Goal: Task Accomplishment & Management: Use online tool/utility

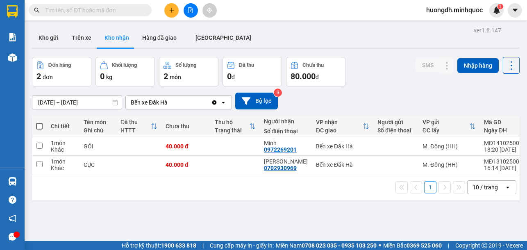
click at [66, 101] on div "ver 1.8.147 Kho gửi Trên xe Kho nhận Hàng đã giao ĐÀ NẴNG Đơn hàng 2 đơn Khối l…" at bounding box center [276, 150] width 494 height 250
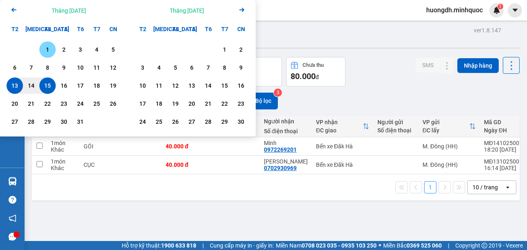
click at [47, 47] on div "1" at bounding box center [47, 50] width 11 height 10
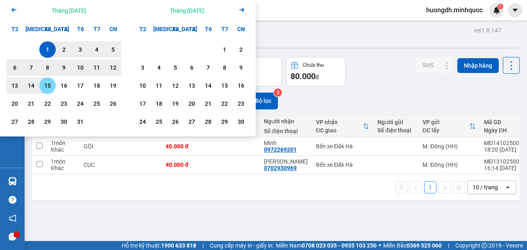
click at [52, 86] on div "15" at bounding box center [47, 86] width 11 height 10
type input "[DATE] – [DATE]"
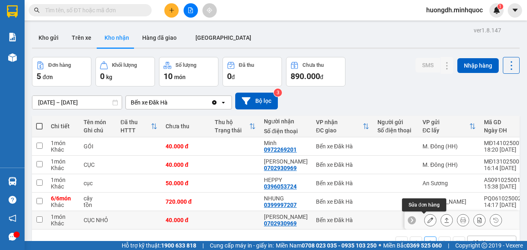
click at [425, 220] on button at bounding box center [430, 220] width 11 height 14
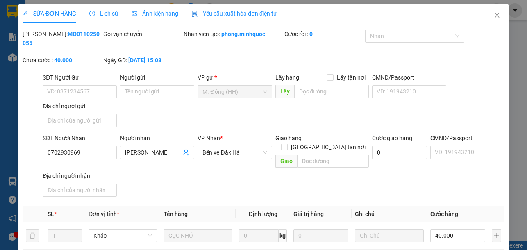
type input "0702930969"
type input "[PERSON_NAME]"
type input "0"
type input "40.000"
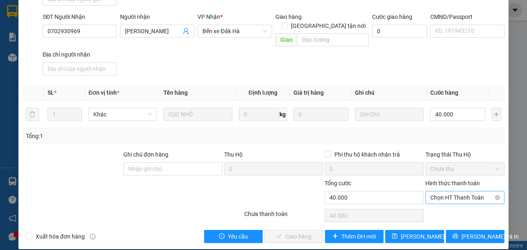
click at [439, 191] on span "Chọn HT Thanh Toán" at bounding box center [464, 197] width 69 height 12
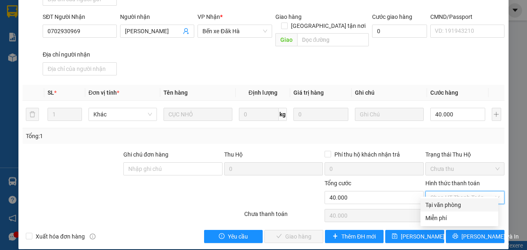
click at [441, 207] on div "Tại văn phòng" at bounding box center [460, 204] width 68 height 9
type input "0"
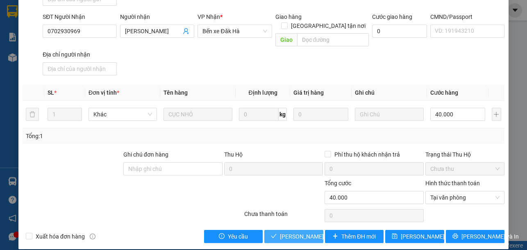
click at [274, 230] on button "[PERSON_NAME] và Giao hàng" at bounding box center [293, 236] width 59 height 13
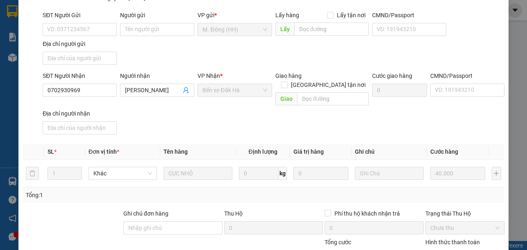
scroll to position [0, 0]
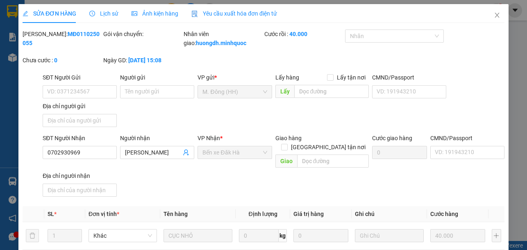
drag, startPoint x: 504, startPoint y: 20, endPoint x: 504, endPoint y: 26, distance: 5.3
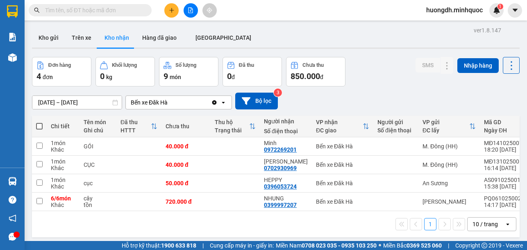
click at [376, 72] on div "Đơn hàng 4 đơn Khối lượng 0 kg Số lượng 9 món Đã thu 0 đ Chưa thu 850.000 đ SMS…" at bounding box center [276, 72] width 488 height 30
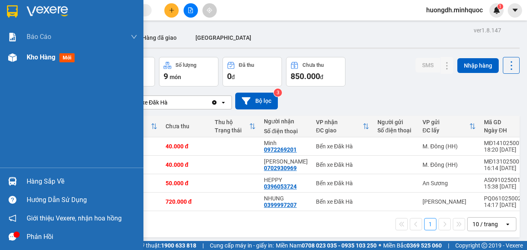
click at [13, 60] on img at bounding box center [12, 57] width 9 height 9
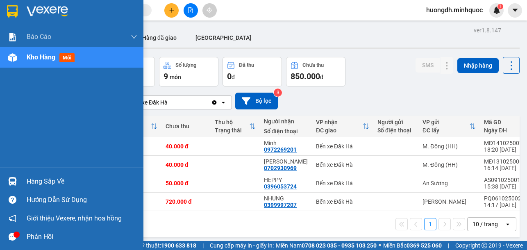
click at [44, 57] on span "Kho hàng" at bounding box center [41, 57] width 29 height 8
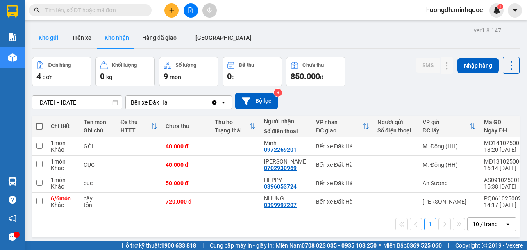
click at [48, 41] on button "Kho gửi" at bounding box center [48, 38] width 33 height 20
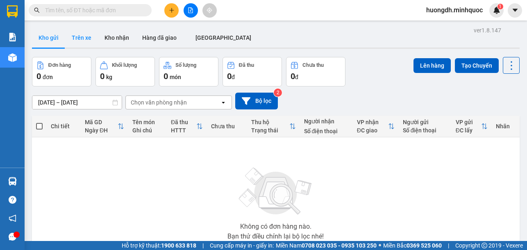
click at [70, 39] on button "Trên xe" at bounding box center [81, 38] width 33 height 20
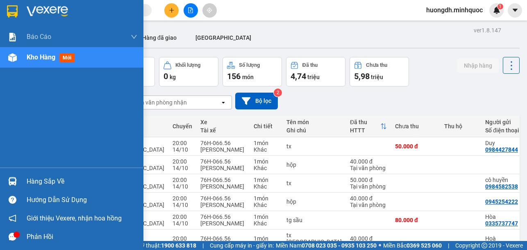
click at [24, 55] on div "Kho hàng mới" at bounding box center [71, 57] width 143 height 20
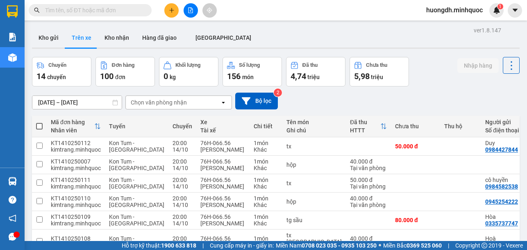
click at [246, 35] on div "Kho gửi Trên [PERSON_NAME] nhận Hàng đã giao [GEOGRAPHIC_DATA]" at bounding box center [276, 39] width 488 height 22
click at [44, 39] on button "Kho gửi" at bounding box center [48, 38] width 33 height 20
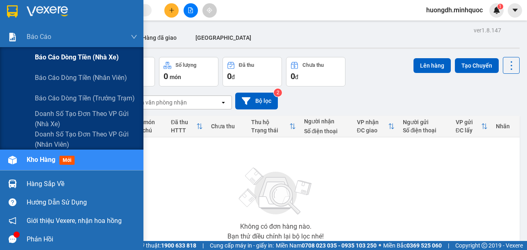
click at [42, 58] on span "Báo cáo dòng tiền (nhà xe)" at bounding box center [77, 57] width 84 height 10
